Goal: Transaction & Acquisition: Purchase product/service

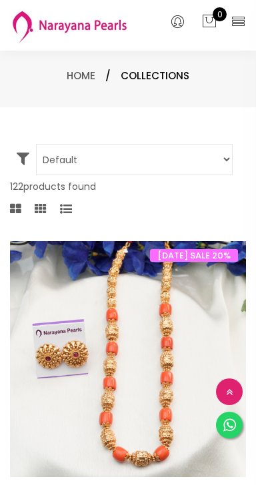
select select "INR"
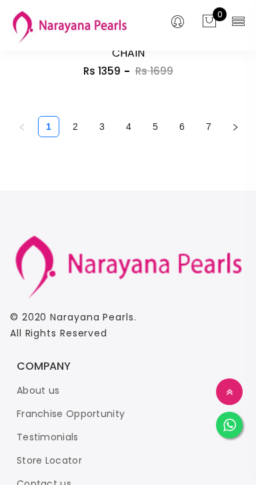
scroll to position [6483, 0]
click at [77, 133] on link "2" at bounding box center [75, 127] width 20 height 20
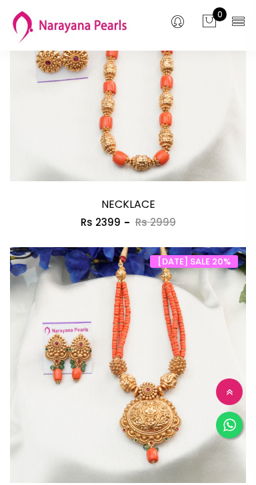
scroll to position [304, 0]
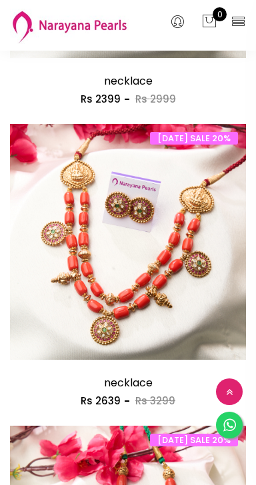
scroll to position [1629, 0]
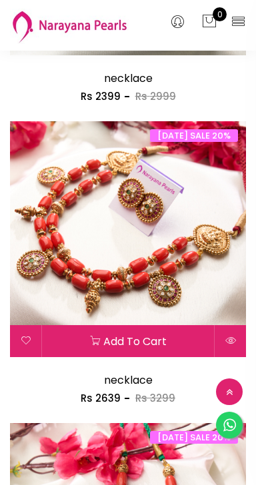
click at [186, 280] on img at bounding box center [128, 239] width 236 height 236
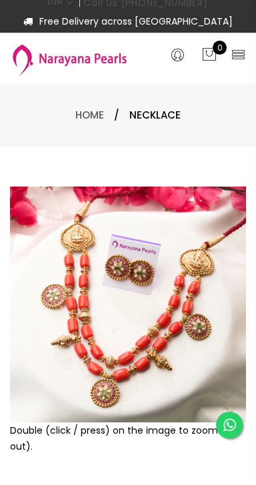
scroll to position [83, 0]
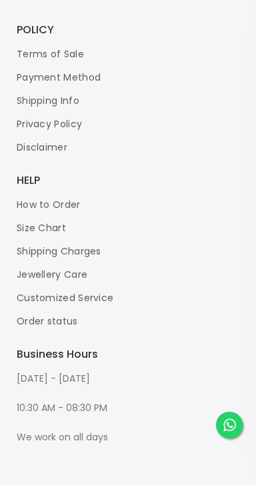
scroll to position [2, 0]
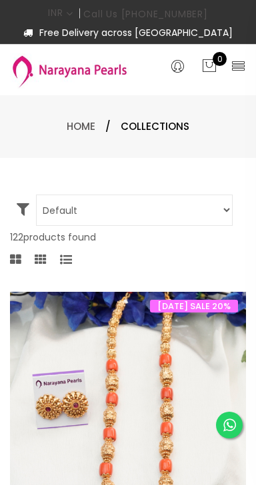
select select "INR"
click at [169, 129] on span "Collections" at bounding box center [155, 127] width 69 height 16
click at [161, 134] on span "Collections" at bounding box center [155, 127] width 69 height 16
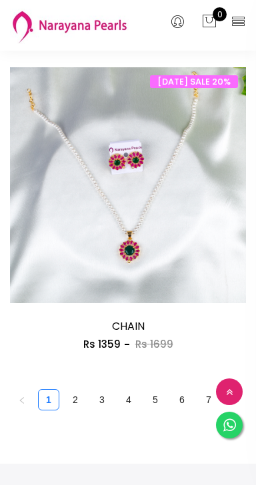
scroll to position [6230, 0]
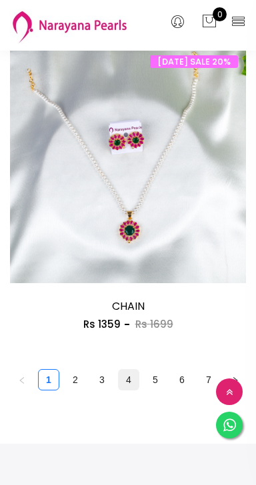
click at [129, 387] on link "4" at bounding box center [129, 380] width 20 height 20
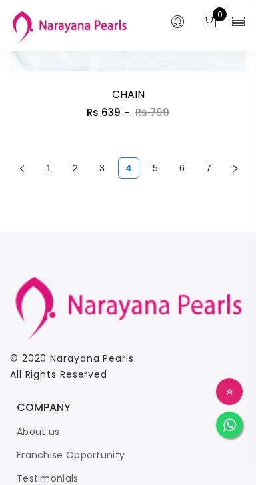
scroll to position [6441, 0]
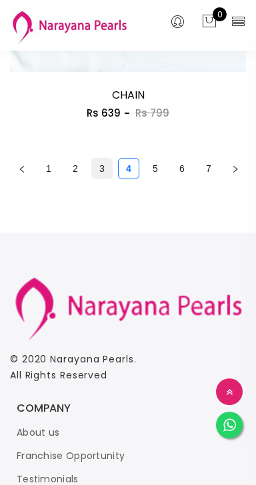
click at [103, 177] on link "3" at bounding box center [102, 169] width 20 height 20
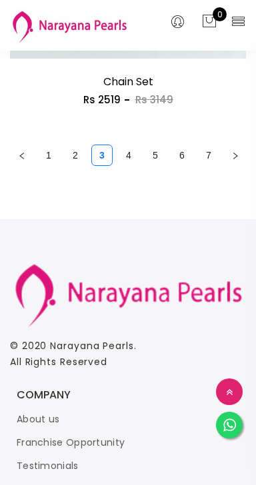
scroll to position [6447, 0]
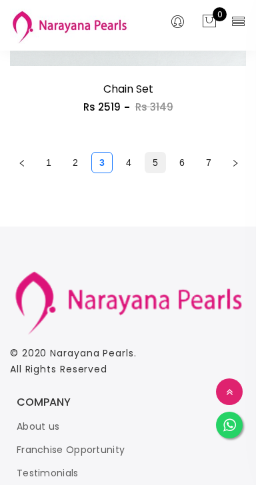
click at [155, 173] on link "5" at bounding box center [155, 163] width 20 height 20
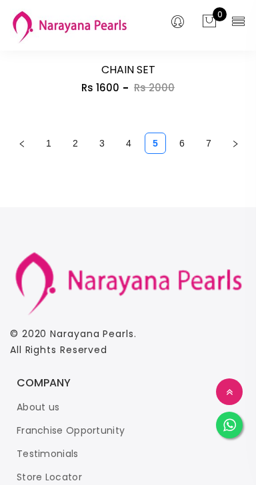
scroll to position [6471, 0]
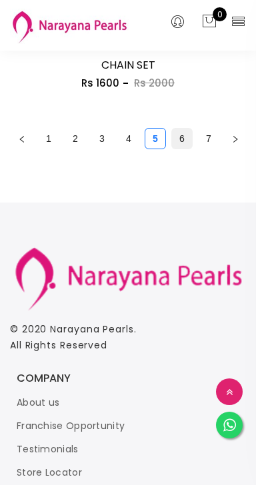
click at [182, 146] on link "6" at bounding box center [182, 139] width 20 height 20
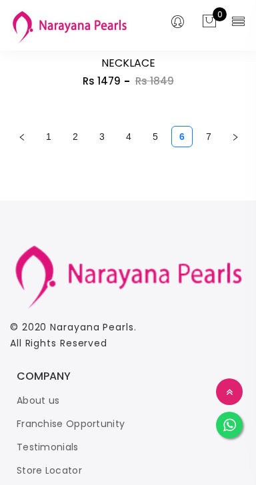
scroll to position [5267, 0]
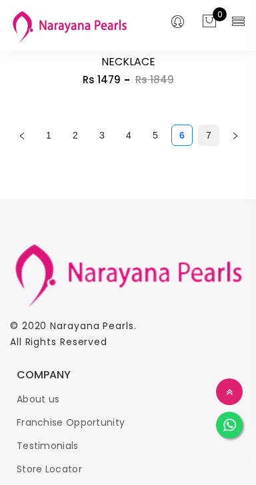
click at [209, 143] on link "7" at bounding box center [209, 135] width 20 height 20
